Goal: Submit feedback/report problem

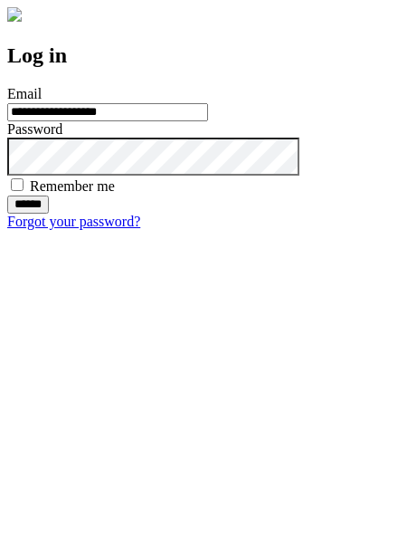
type input "**********"
click at [49, 214] on input "******" at bounding box center [28, 205] width 42 height 18
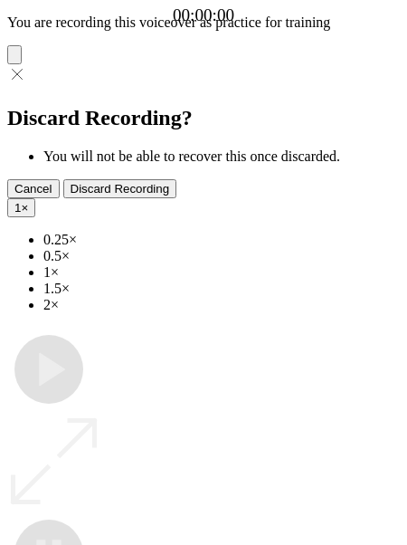
type input "**********"
